Goal: Navigation & Orientation: Find specific page/section

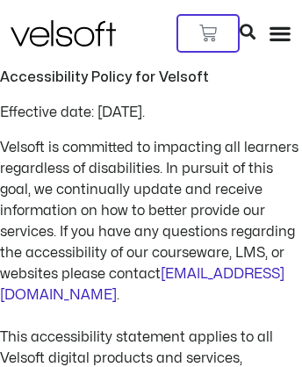
click at [84, 267] on span "accessibility@velsoft.com" at bounding box center [142, 284] width 284 height 35
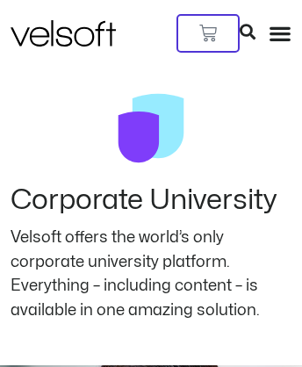
scroll to position [5480, 0]
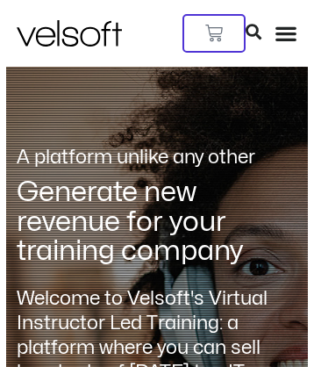
scroll to position [2194, 0]
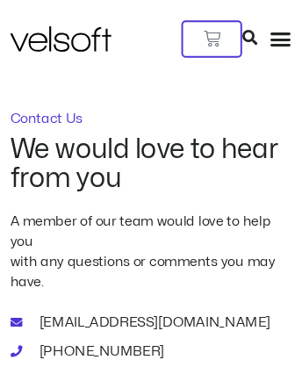
scroll to position [1861, 0]
